Goal: Navigation & Orientation: Find specific page/section

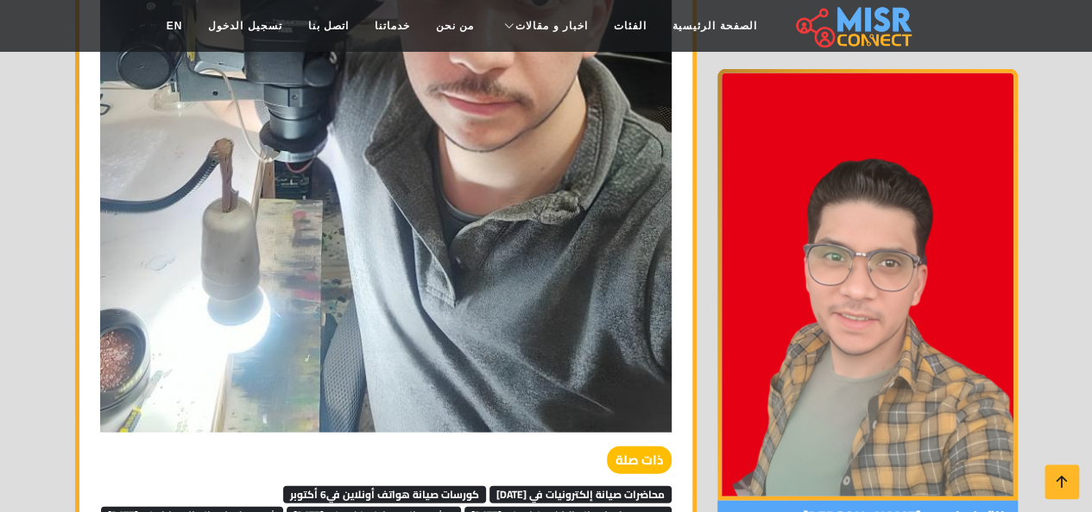
scroll to position [1932, 0]
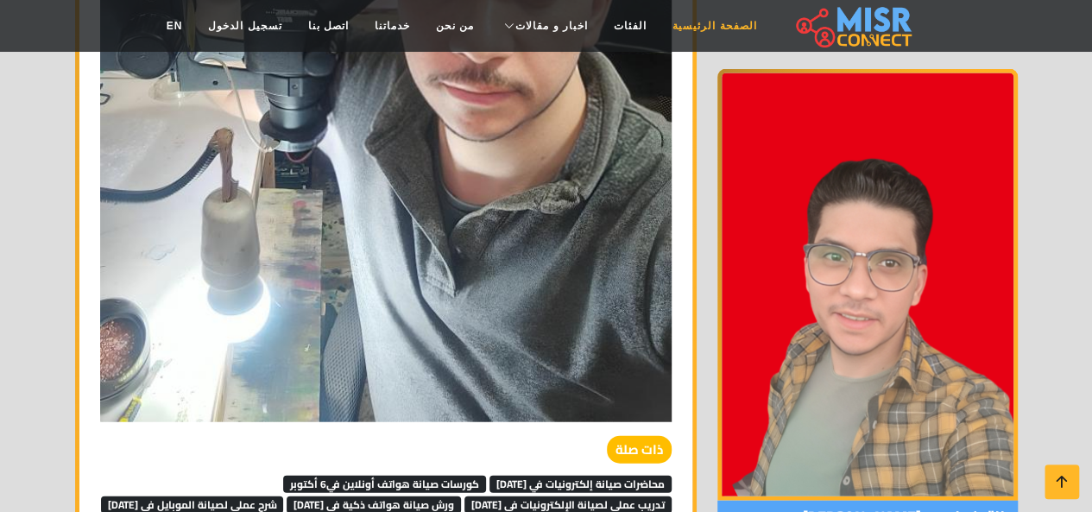
click at [687, 19] on link "الصفحة الرئيسية" at bounding box center [715, 25] width 110 height 33
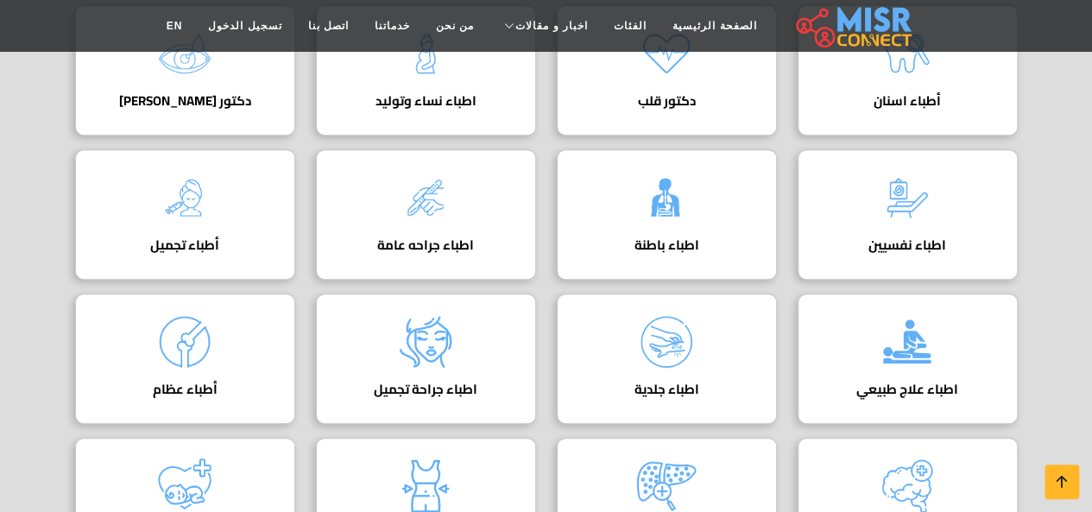
scroll to position [336, 0]
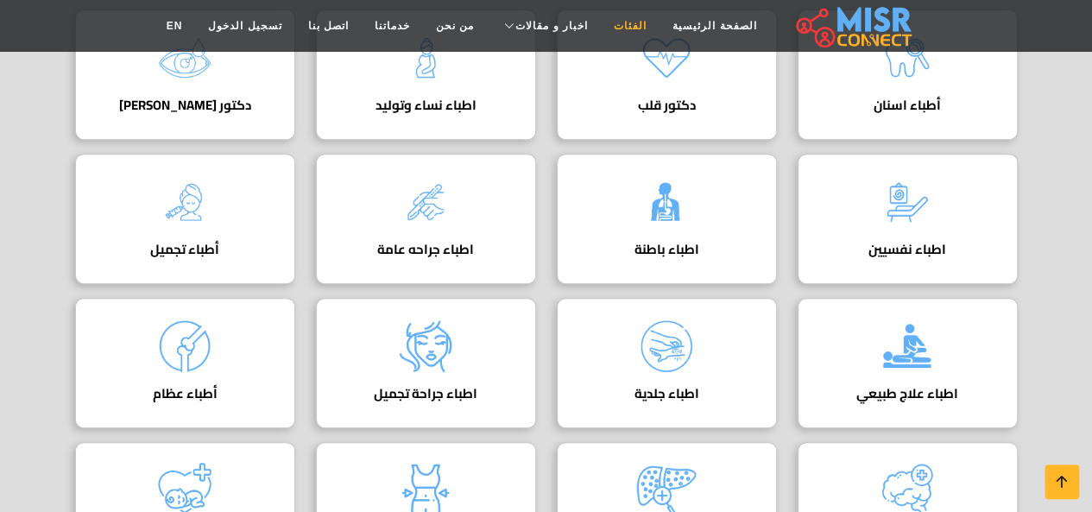
click at [612, 25] on link "الفئات" at bounding box center [630, 25] width 59 height 33
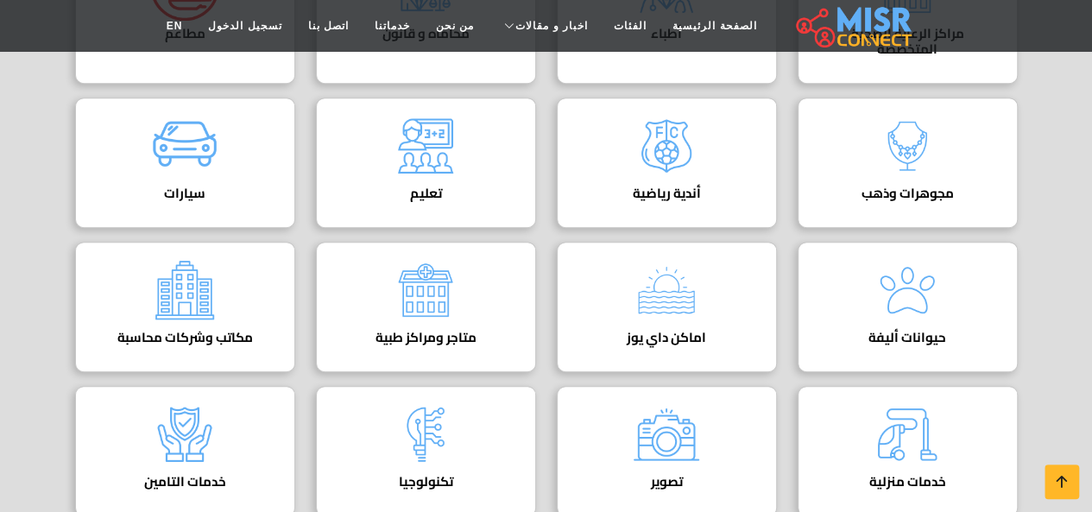
scroll to position [366, 0]
